Goal: Task Accomplishment & Management: Manage account settings

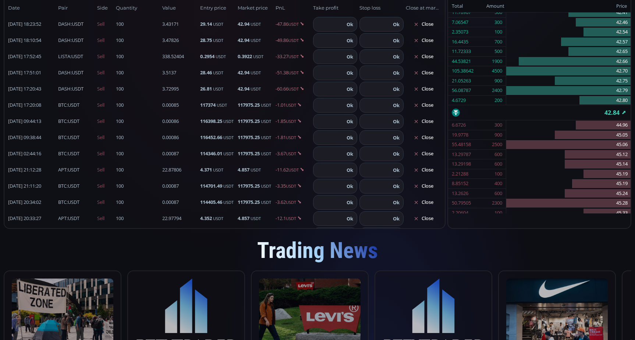
scroll to position [478, 0]
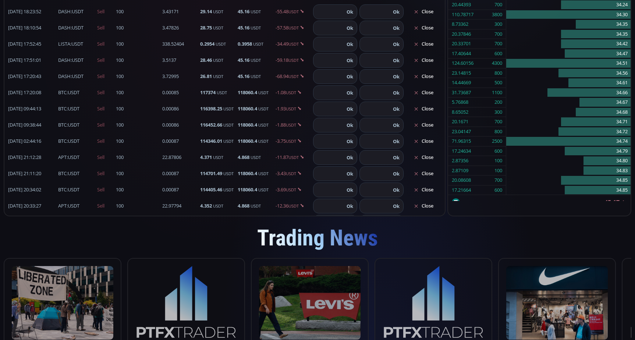
scroll to position [147, 0]
